Goal: Check status: Check status

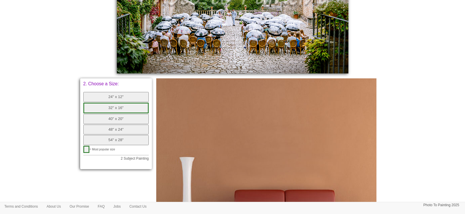
scroll to position [36, 0]
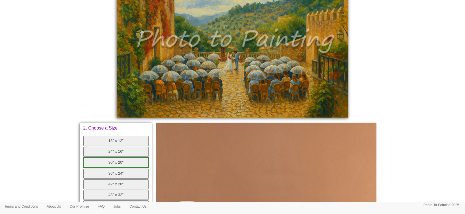
scroll to position [217, 0]
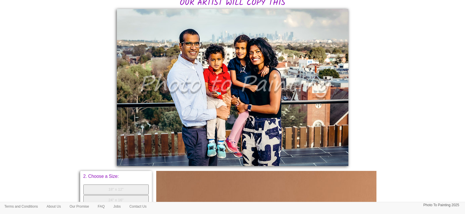
scroll to position [144, 0]
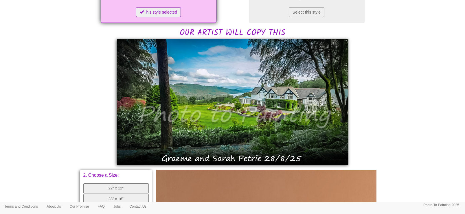
scroll to position [108, 0]
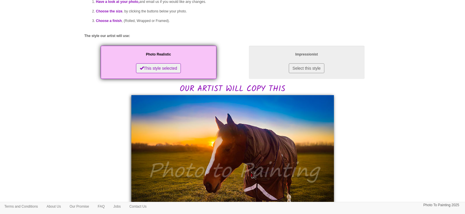
scroll to position [144, 0]
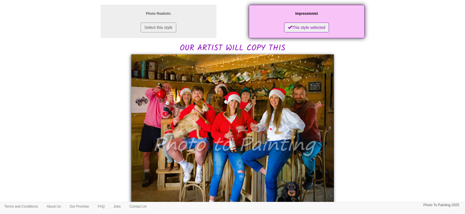
scroll to position [72, 0]
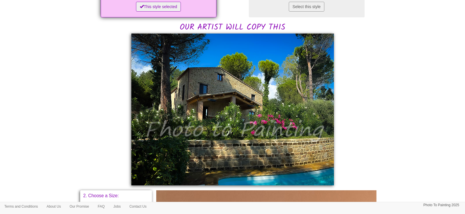
scroll to position [144, 0]
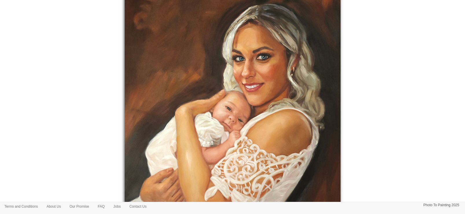
scroll to position [144, 0]
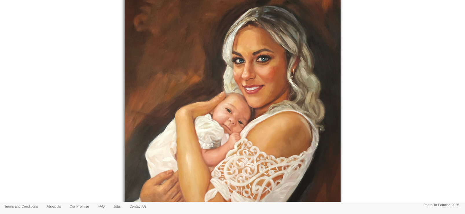
click at [91, 148] on div "Your painting" at bounding box center [232, 127] width 305 height 301
